Goal: Transaction & Acquisition: Subscribe to service/newsletter

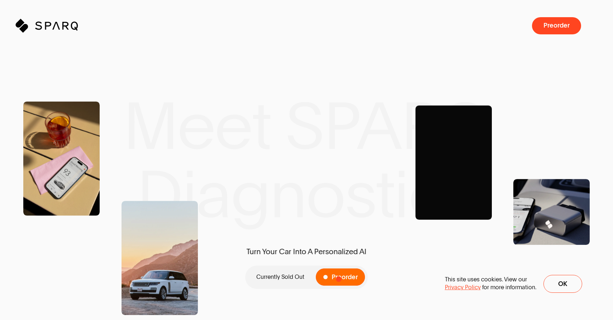
click at [338, 279] on span "Preorder" at bounding box center [344, 277] width 26 height 7
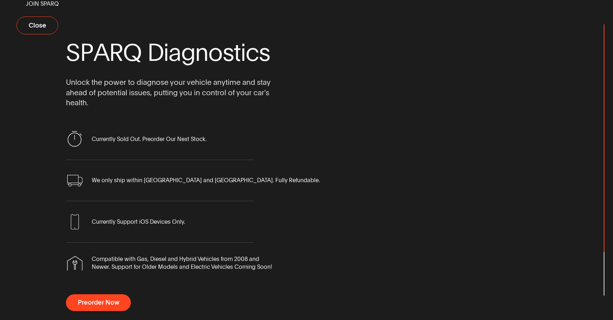
scroll to position [3, 0]
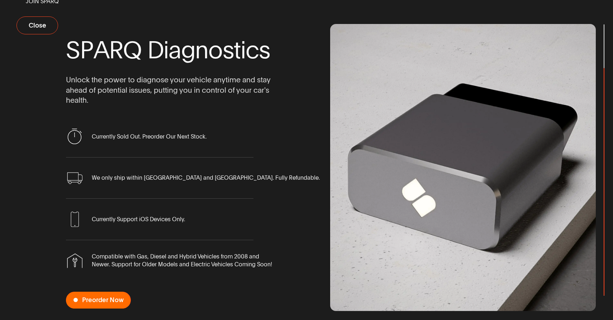
click at [92, 301] on span "Preorder Now" at bounding box center [103, 300] width 42 height 7
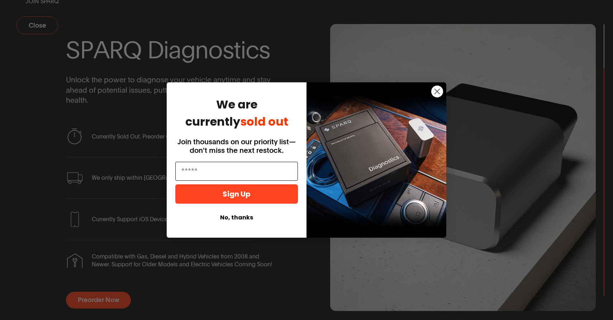
click at [231, 178] on input "Email" at bounding box center [236, 171] width 123 height 19
click at [199, 173] on input "Email" at bounding box center [236, 171] width 123 height 19
click at [197, 168] on input "Email" at bounding box center [236, 171] width 123 height 19
click at [195, 171] on input "Email" at bounding box center [236, 171] width 123 height 19
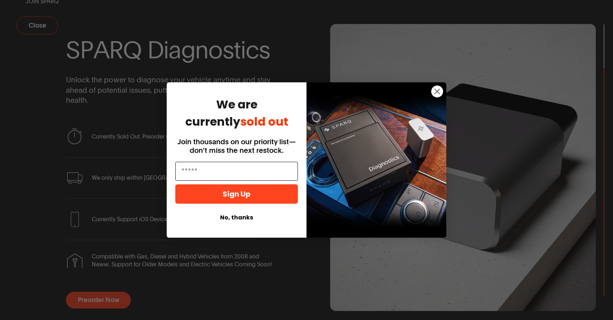
click at [196, 174] on input "Email" at bounding box center [236, 171] width 123 height 19
click at [207, 164] on input "Email" at bounding box center [236, 171] width 123 height 19
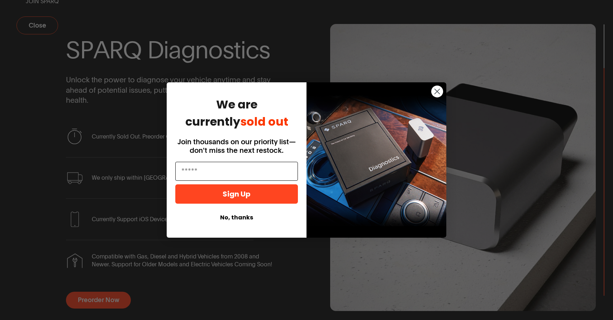
click at [207, 164] on input "Email" at bounding box center [236, 171] width 123 height 19
click at [437, 92] on circle "Close dialog" at bounding box center [437, 92] width 12 height 12
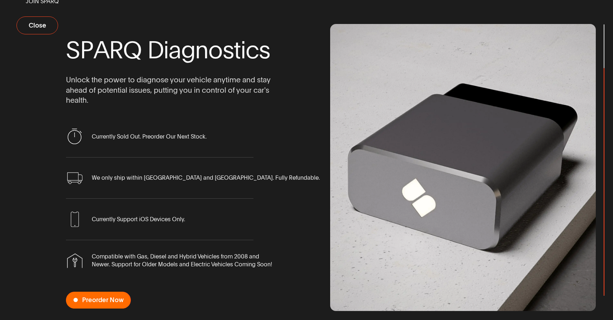
click at [104, 299] on span "Preorder Now" at bounding box center [103, 300] width 42 height 7
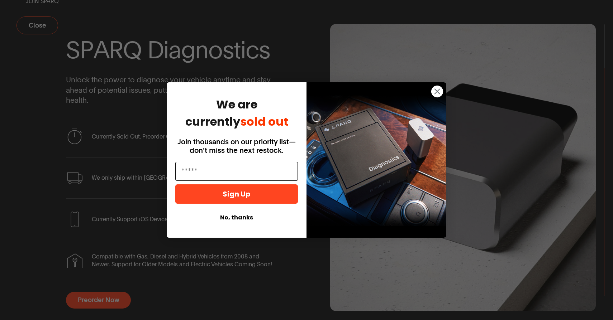
click at [220, 171] on input "Email" at bounding box center [236, 171] width 123 height 19
click at [191, 173] on input "Email" at bounding box center [236, 171] width 123 height 19
click at [438, 91] on circle "Close dialog" at bounding box center [437, 92] width 12 height 12
